Goal: Task Accomplishment & Management: Use online tool/utility

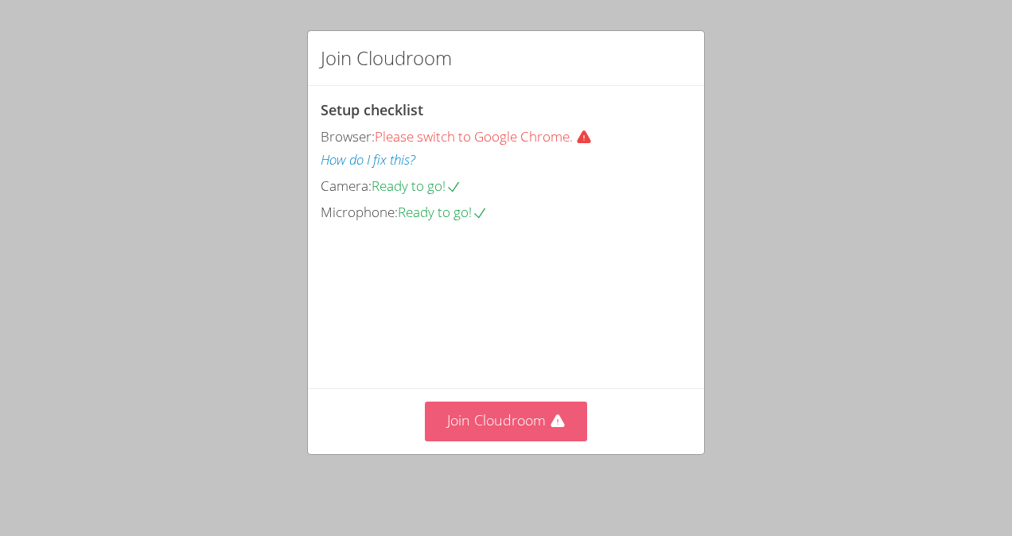
click at [550, 423] on icon at bounding box center [558, 422] width 16 height 16
click at [495, 427] on button "Join Cloudroom" at bounding box center [506, 421] width 163 height 39
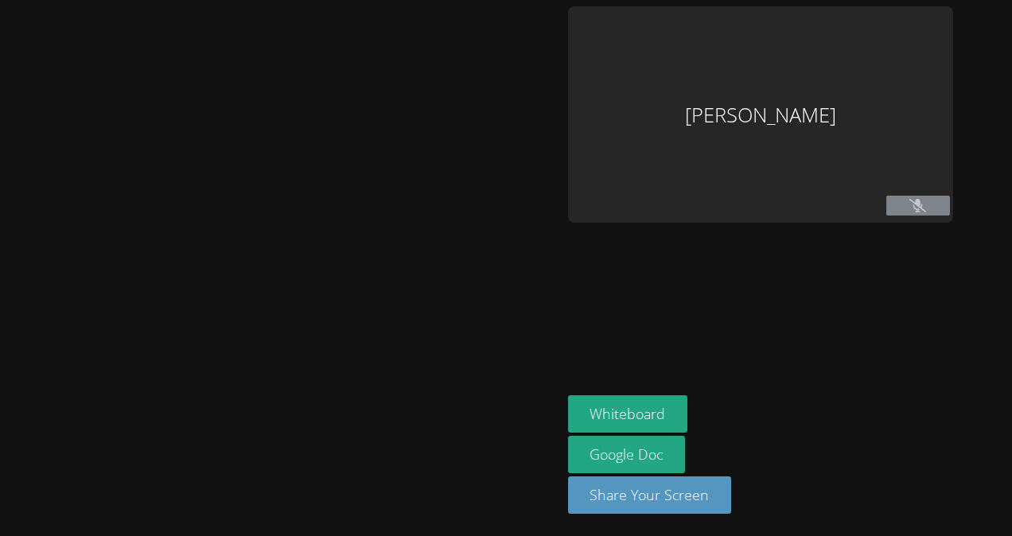
click at [493, 423] on div at bounding box center [280, 268] width 549 height 524
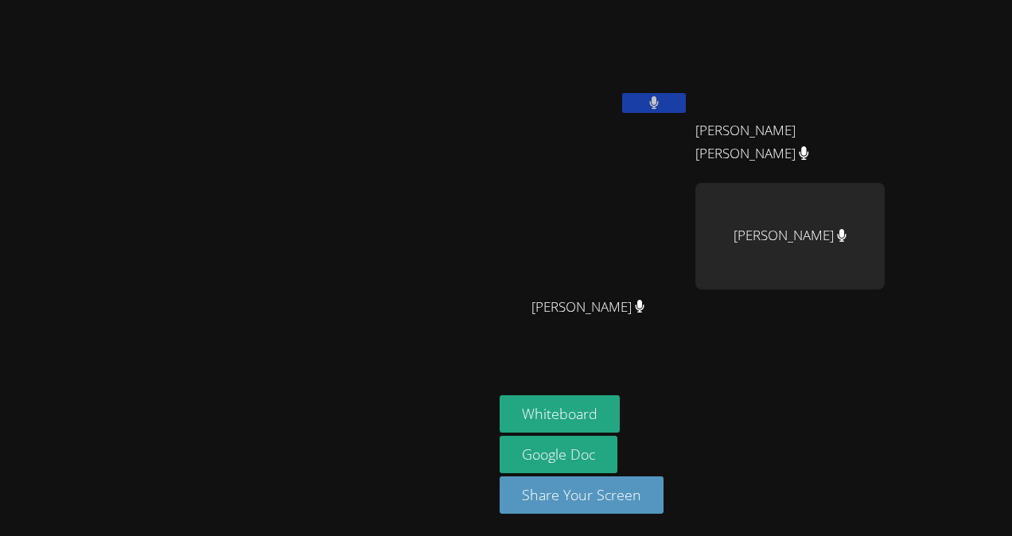
click at [660, 98] on icon at bounding box center [654, 103] width 10 height 14
click at [662, 102] on icon at bounding box center [653, 103] width 17 height 14
click at [891, 358] on aside "[PERSON_NAME] [PERSON_NAME] [PERSON_NAME] [PERSON_NAME] [PERSON_NAME] [PERSON_N…" at bounding box center [692, 268] width 398 height 536
click at [620, 404] on button "Whiteboard" at bounding box center [560, 414] width 120 height 37
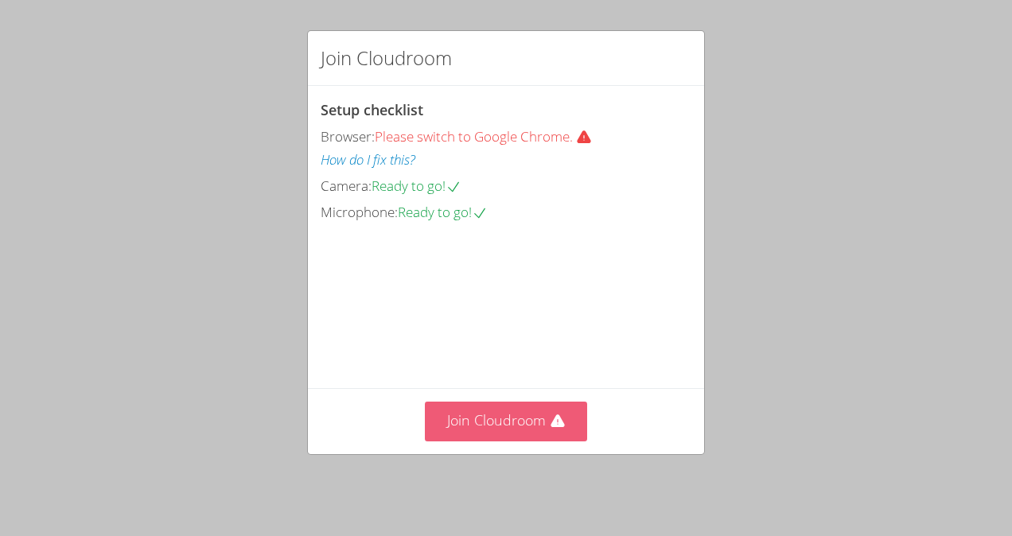
click at [513, 416] on button "Join Cloudroom" at bounding box center [506, 421] width 163 height 39
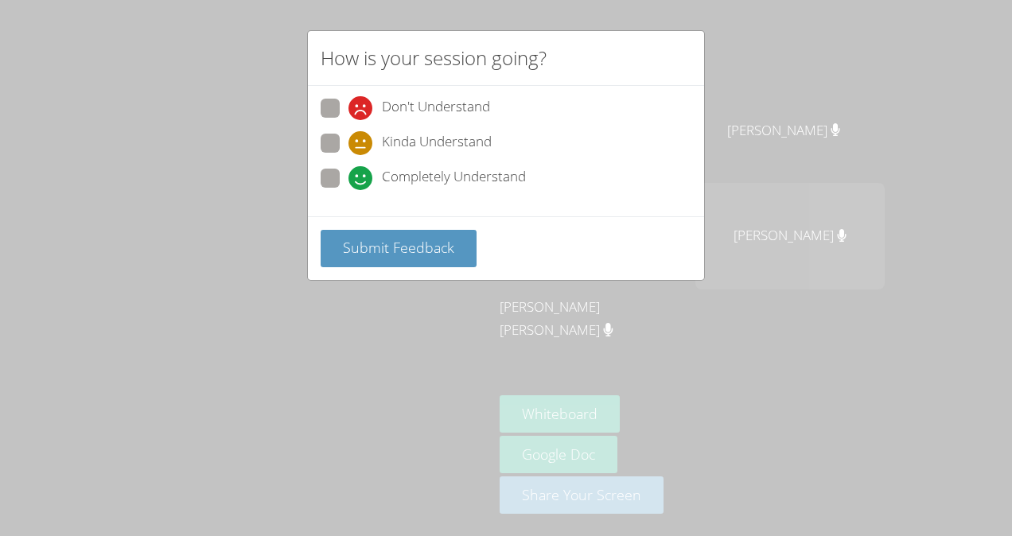
click at [406, 180] on span "Completely Understand" at bounding box center [454, 178] width 144 height 24
click at [362, 180] on input "Completely Understand" at bounding box center [356, 176] width 14 height 14
radio input "true"
click at [372, 256] on button "Submit Feedback" at bounding box center [399, 248] width 156 height 37
